Goal: Download file/media

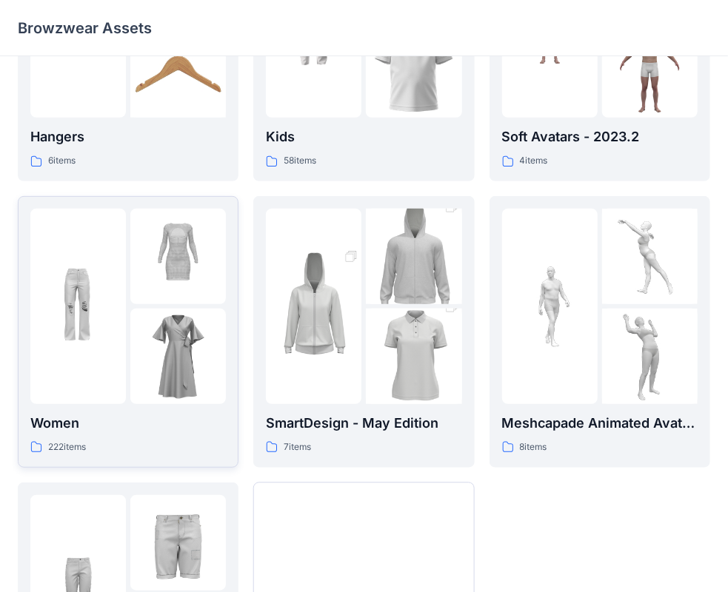
scroll to position [222, 0]
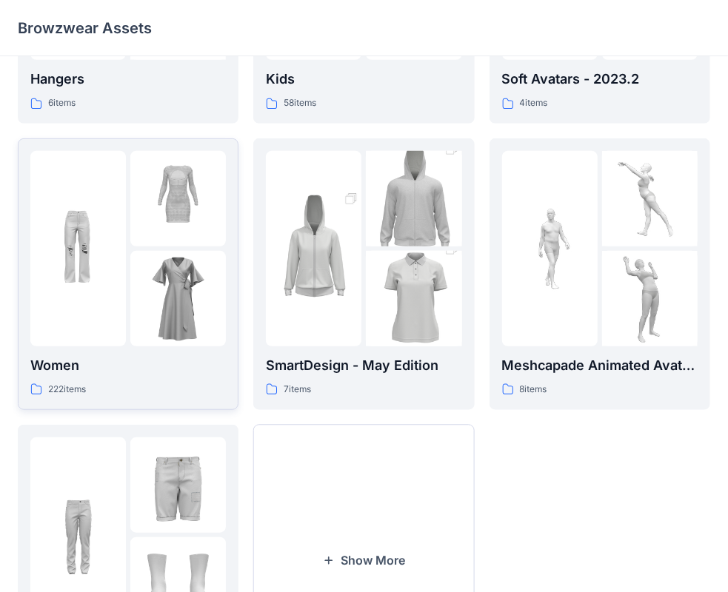
click at [145, 317] on img at bounding box center [177, 298] width 95 height 95
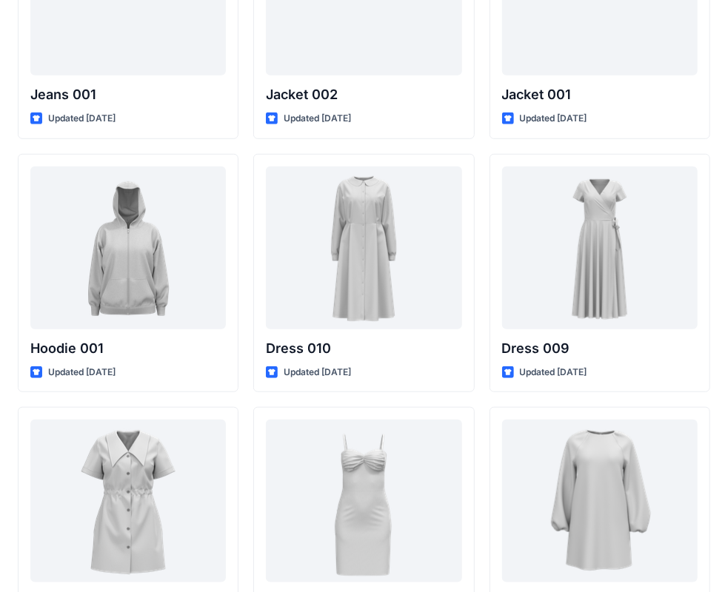
scroll to position [9167, 0]
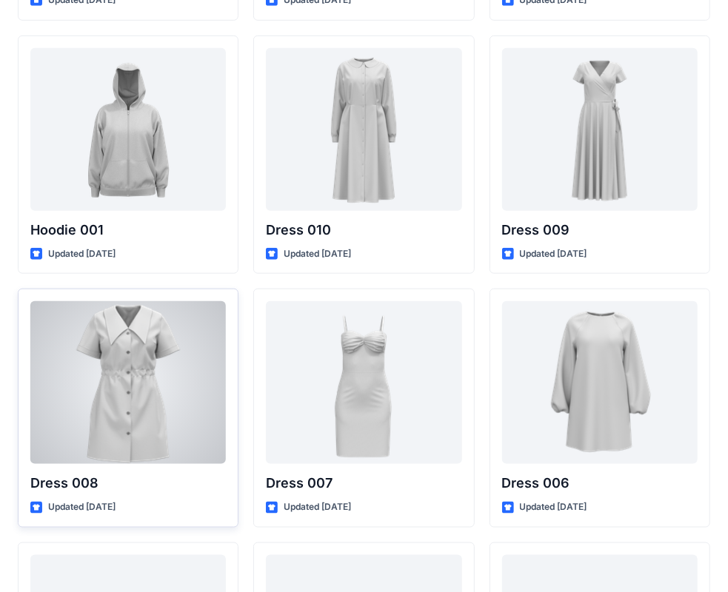
scroll to position [9389, 0]
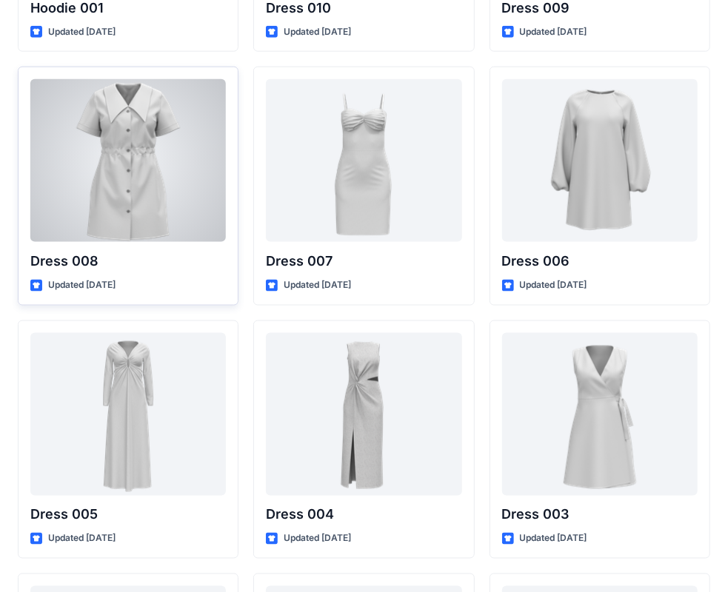
click at [141, 157] on div at bounding box center [127, 160] width 195 height 163
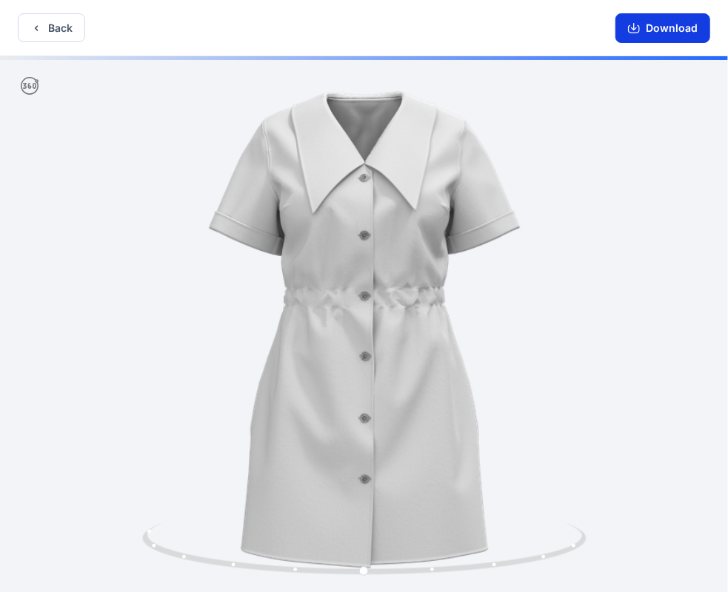
click at [697, 27] on button "Download" at bounding box center [662, 28] width 95 height 30
